Goal: Information Seeking & Learning: Find specific fact

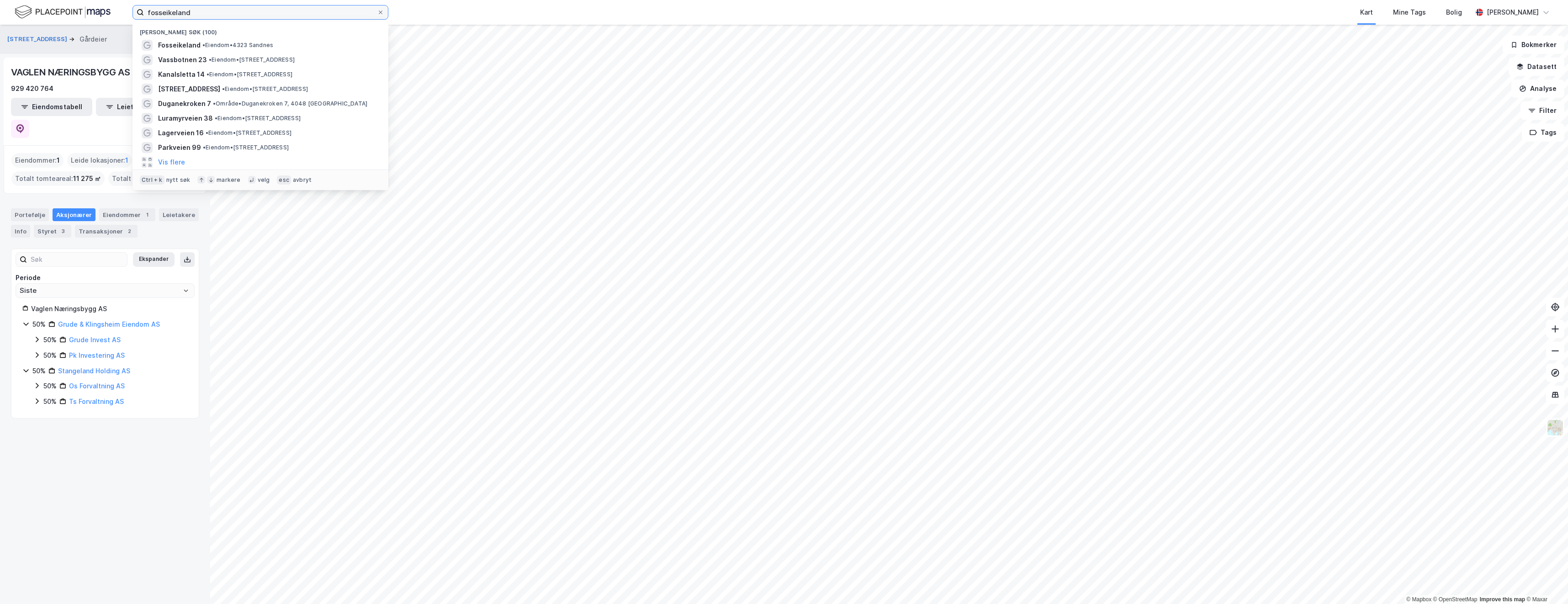
drag, startPoint x: 217, startPoint y: 10, endPoint x: 115, endPoint y: 15, distance: 102.1
click at [115, 15] on div "fosseikeland Nylige søk (100) [GEOGRAPHIC_DATA] • Eiendom • [STREET_ADDRESS] • …" at bounding box center [784, 12] width 1568 height 25
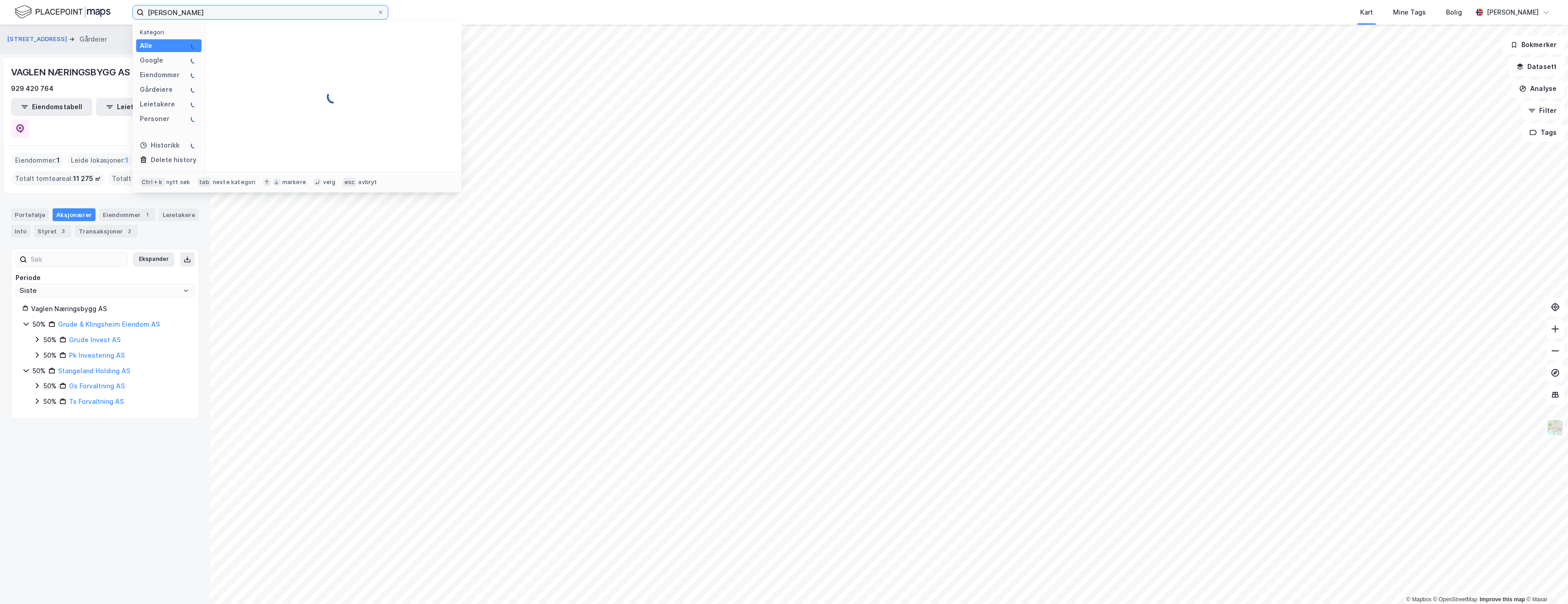
type input "[PERSON_NAME]"
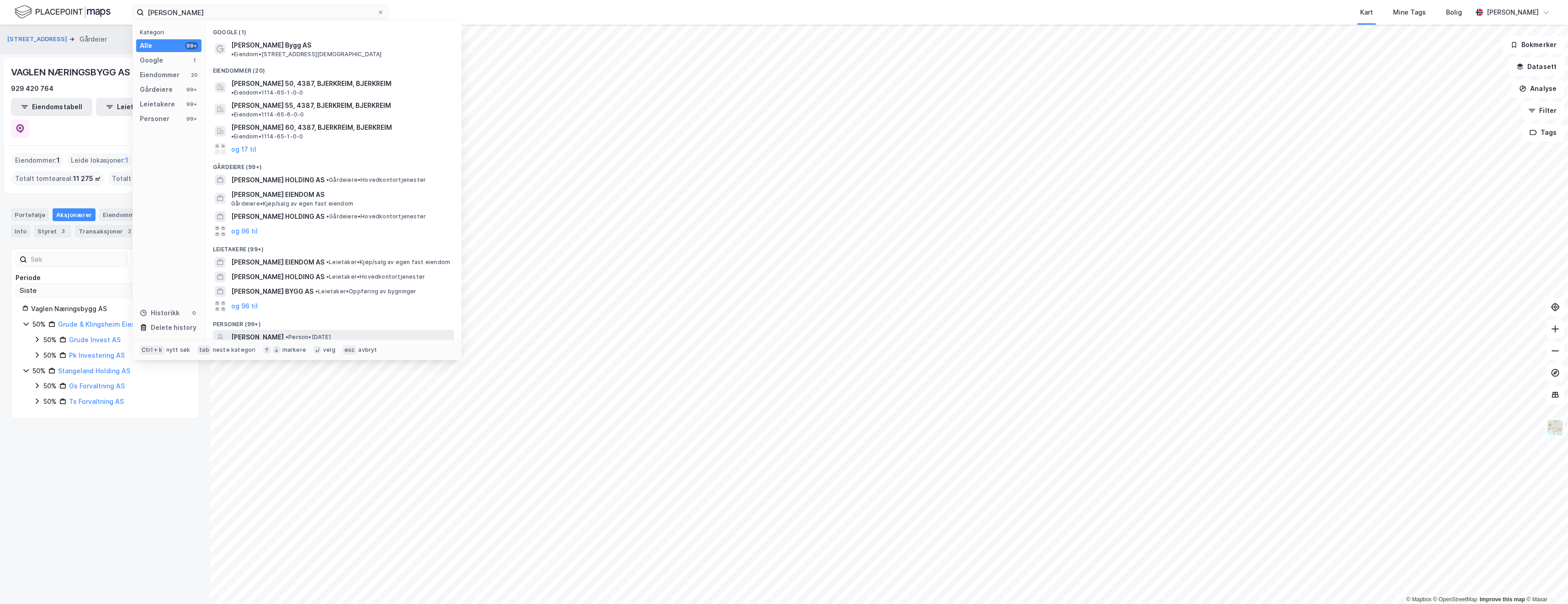
click at [254, 332] on span "[PERSON_NAME]" at bounding box center [257, 338] width 53 height 11
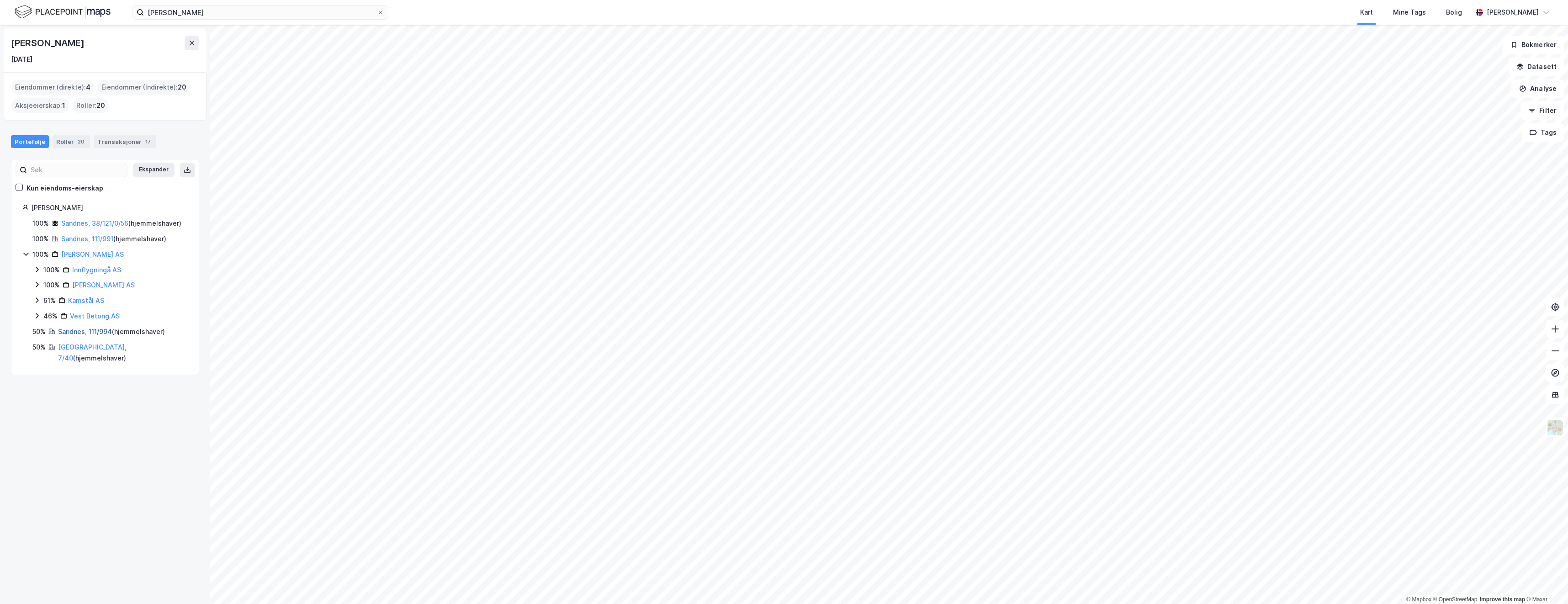
click at [105, 336] on link "Sandnes, 111/994" at bounding box center [85, 332] width 54 height 8
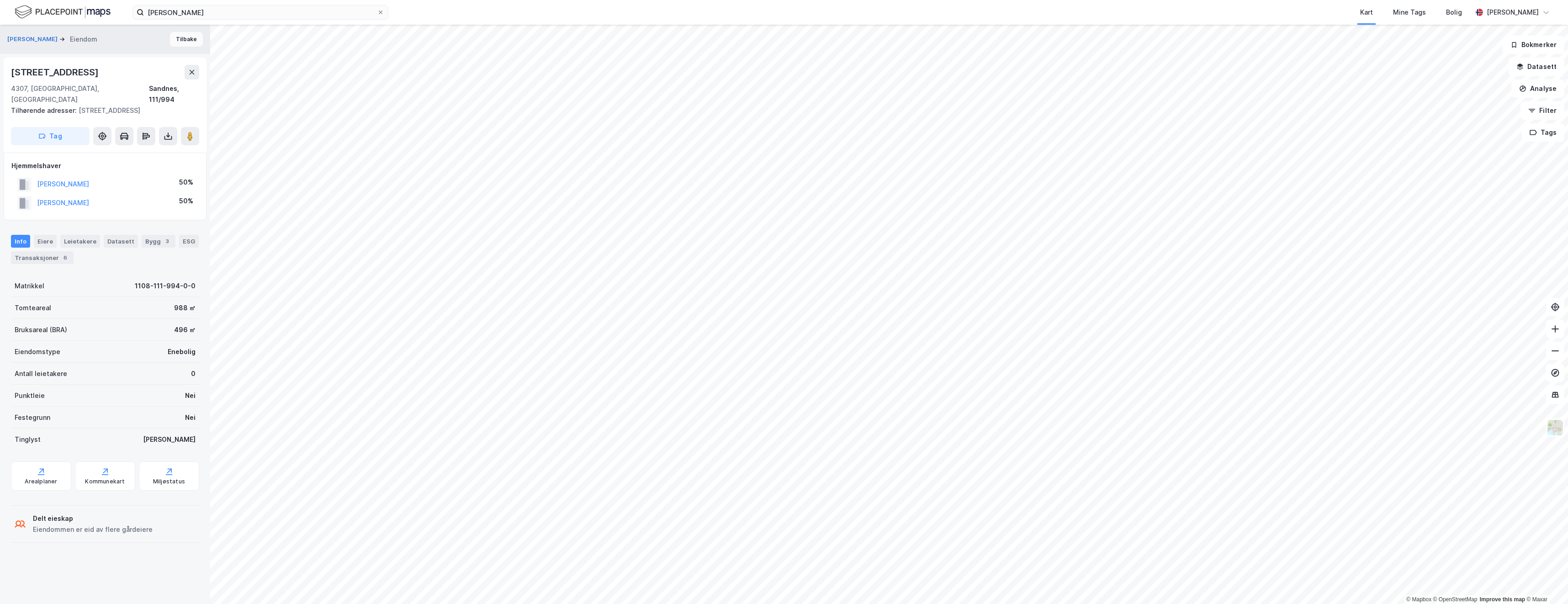
click at [171, 42] on button "Tilbake" at bounding box center [187, 39] width 33 height 14
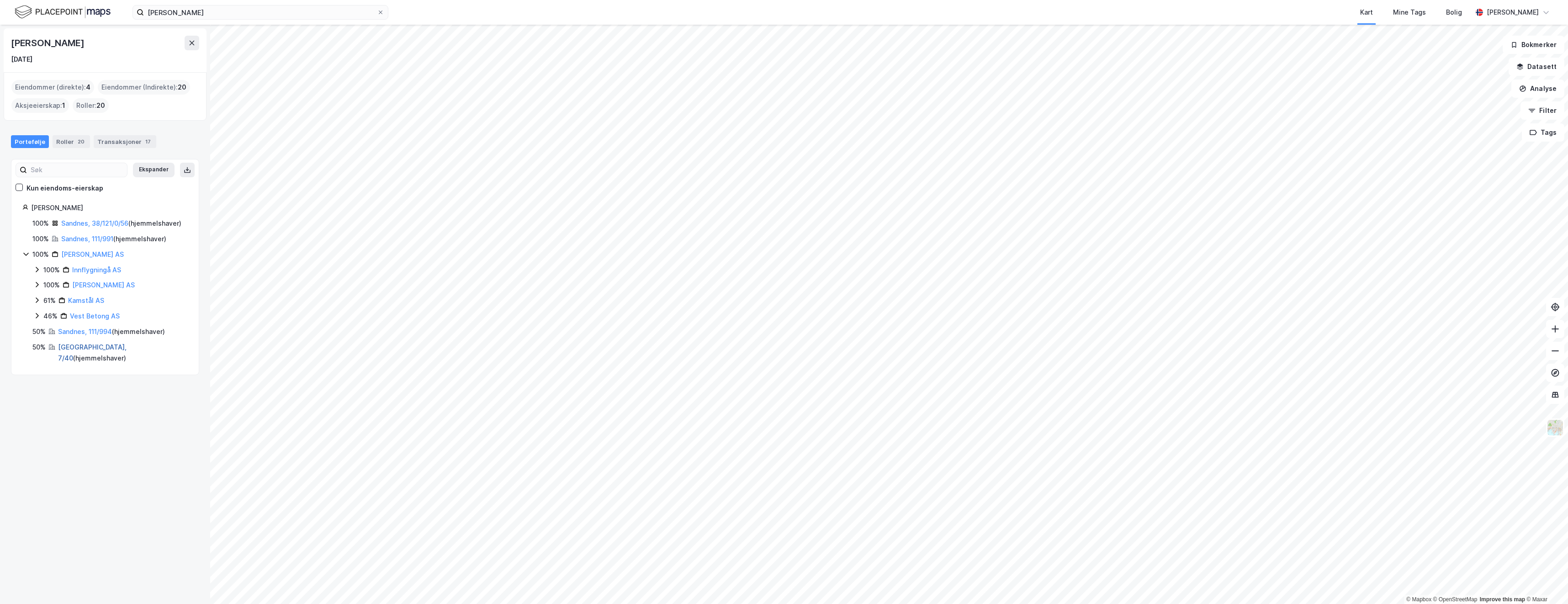
click at [77, 357] on link "[GEOGRAPHIC_DATA], 7/40" at bounding box center [93, 352] width 69 height 19
